Goal: Check status

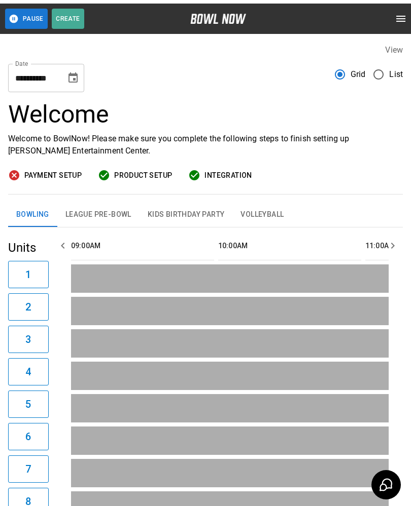
scroll to position [0, 119]
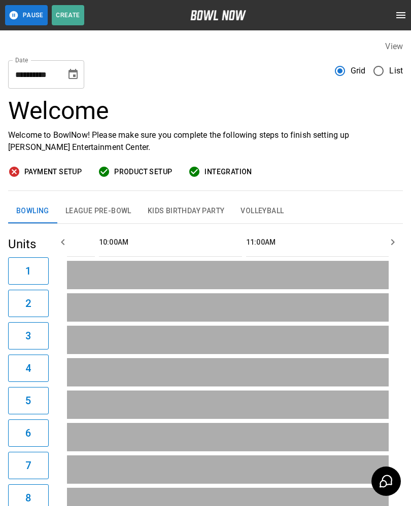
click at [76, 73] on icon "Choose date, selected date is Sep 20, 2025" at bounding box center [73, 74] width 12 height 12
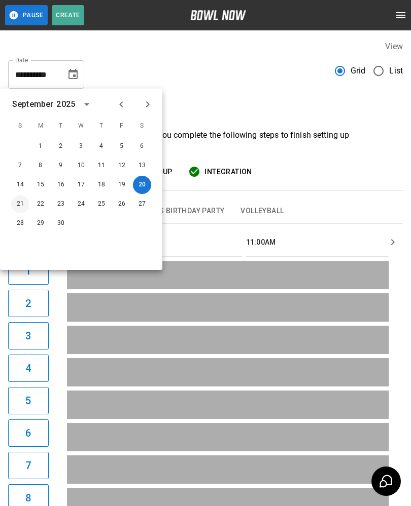
click at [24, 204] on button "21" at bounding box center [20, 204] width 18 height 18
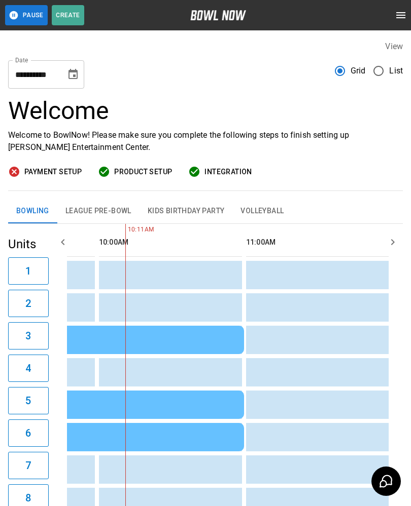
type input "**********"
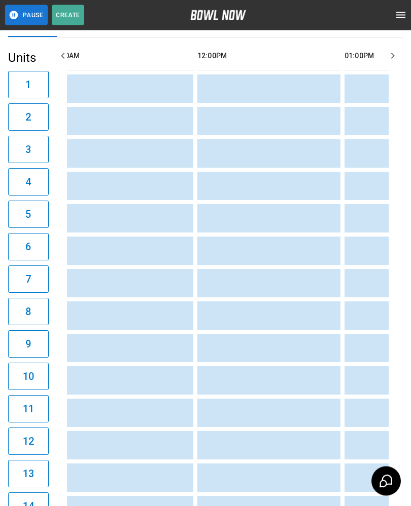
scroll to position [0, 0]
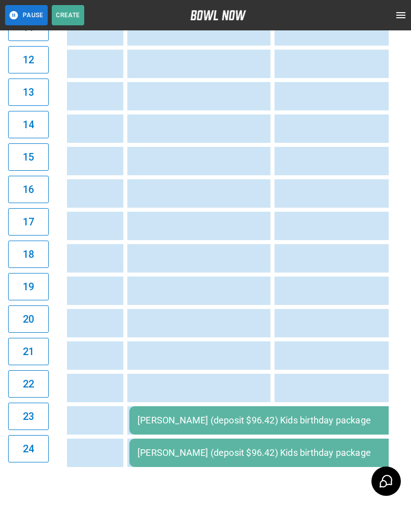
click at [230, 422] on div "Christina Talbot (deposit $96.42) Kids birthday package" at bounding box center [293, 420] width 313 height 11
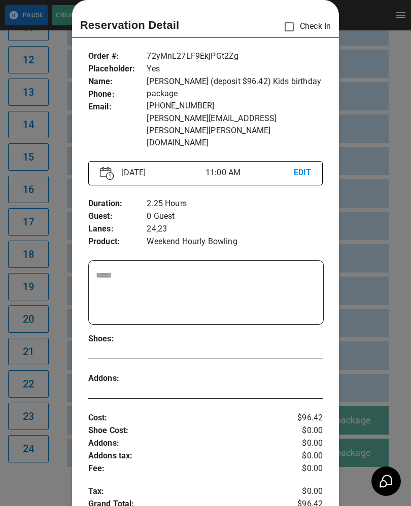
click at [388, 394] on div at bounding box center [205, 253] width 411 height 506
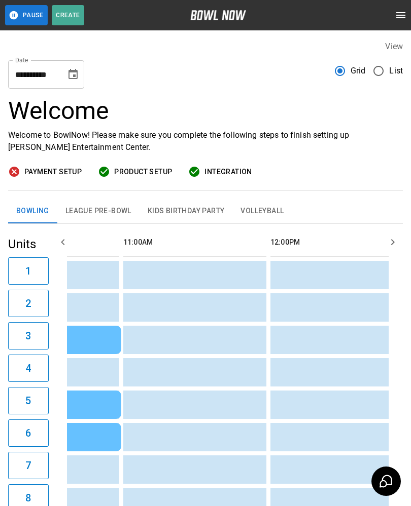
click at [198, 210] on button "Kids Birthday Party" at bounding box center [185, 211] width 93 height 24
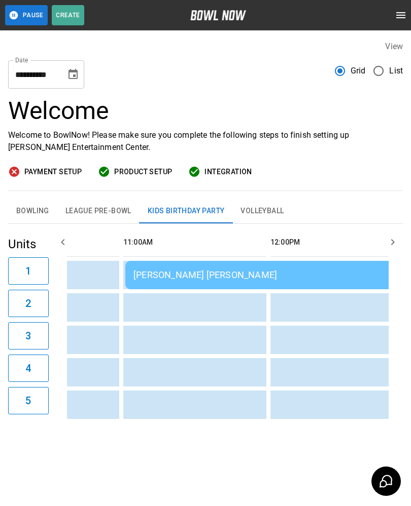
click at [268, 273] on div "Christina Talbot Talbot" at bounding box center [271, 275] width 276 height 11
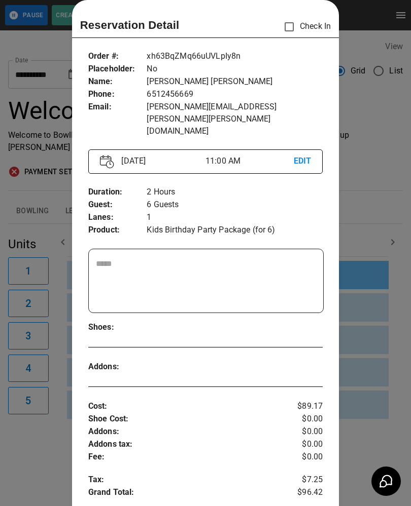
click at [389, 237] on div at bounding box center [205, 253] width 411 height 506
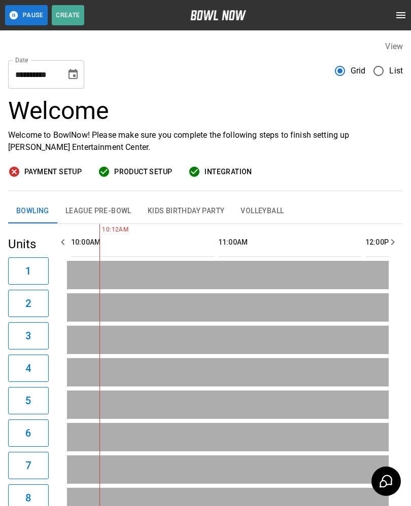
click at [192, 211] on button "Kids Birthday Party" at bounding box center [185, 211] width 93 height 24
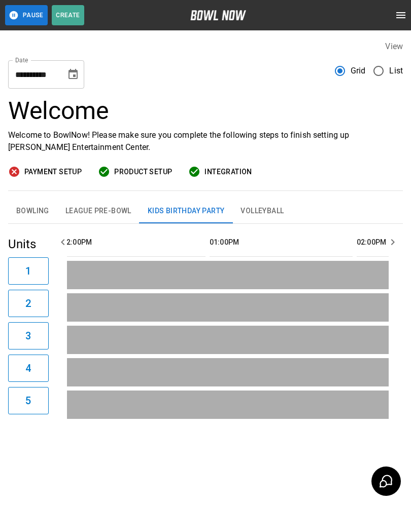
scroll to position [0, 595]
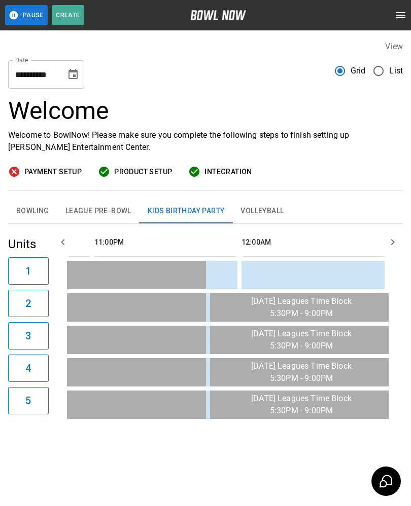
click at [28, 209] on button "Bowling" at bounding box center [32, 211] width 49 height 24
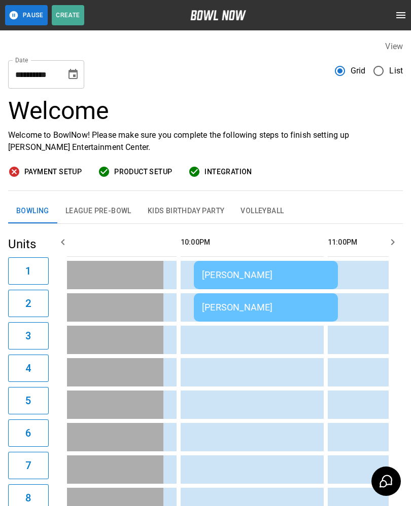
click at [283, 271] on div "[PERSON_NAME]" at bounding box center [266, 275] width 128 height 11
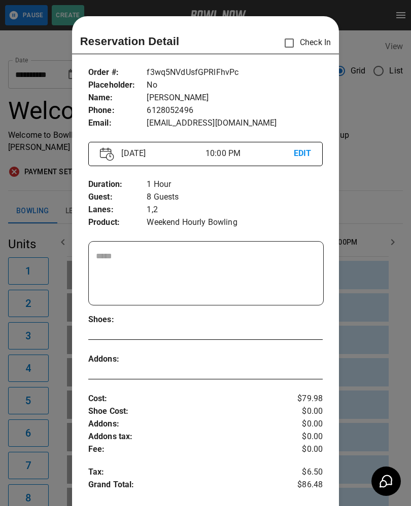
click at [381, 253] on div at bounding box center [205, 253] width 411 height 506
